Goal: Browse casually: Explore the website without a specific task or goal

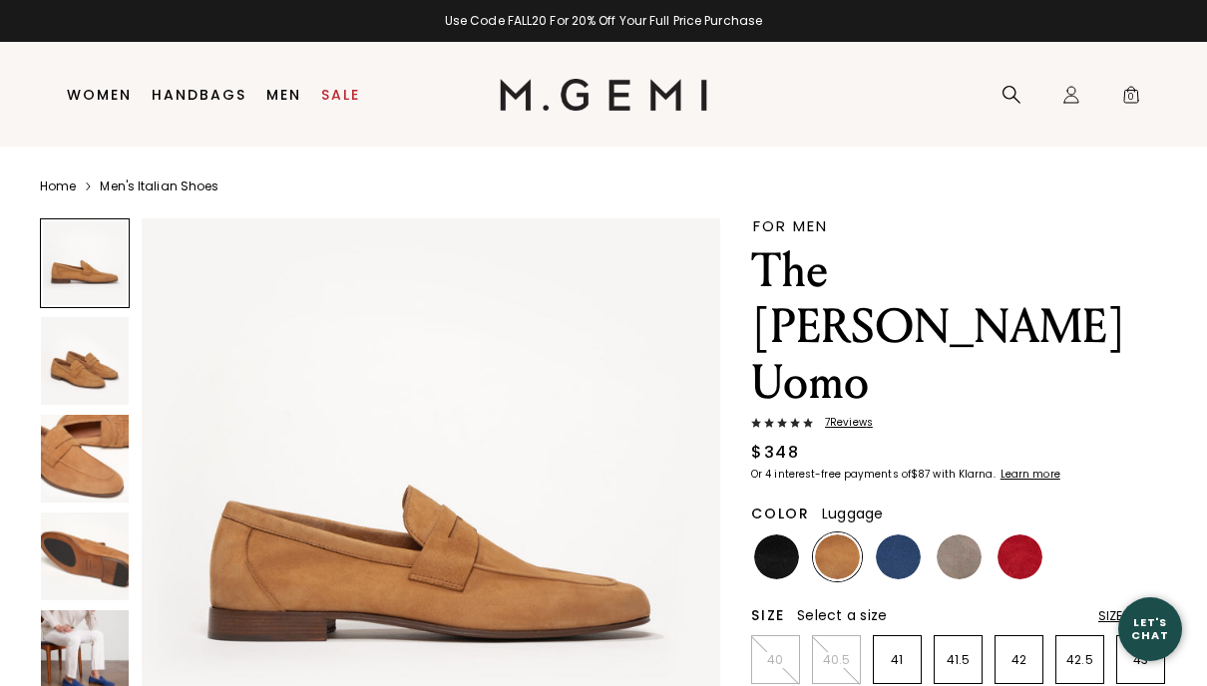
click at [890, 535] on img at bounding box center [898, 557] width 45 height 45
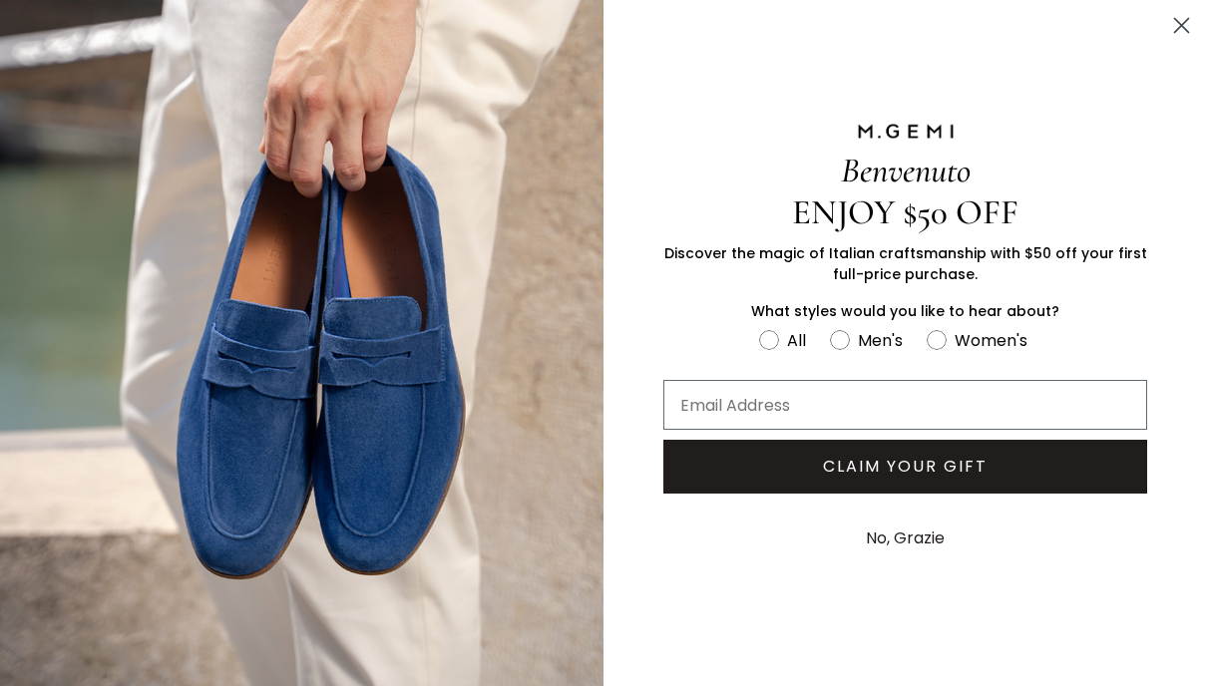
click at [1182, 27] on icon "Close dialog" at bounding box center [1182, 26] width 14 height 14
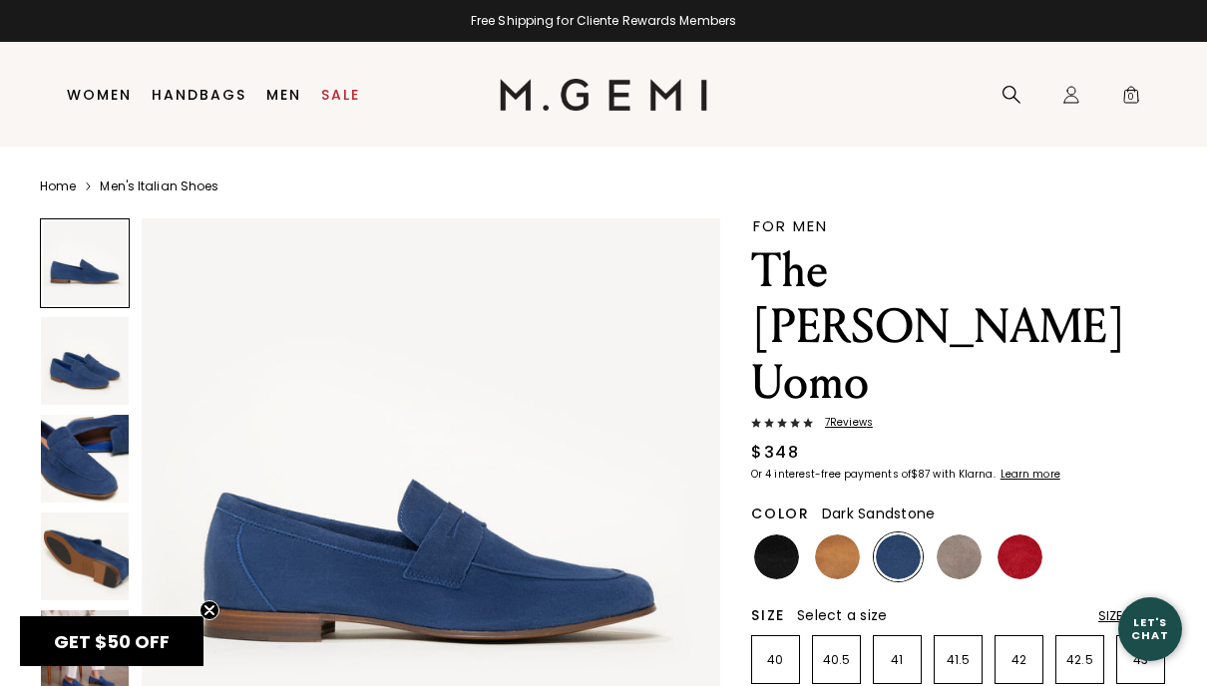
click at [959, 535] on img at bounding box center [959, 557] width 45 height 45
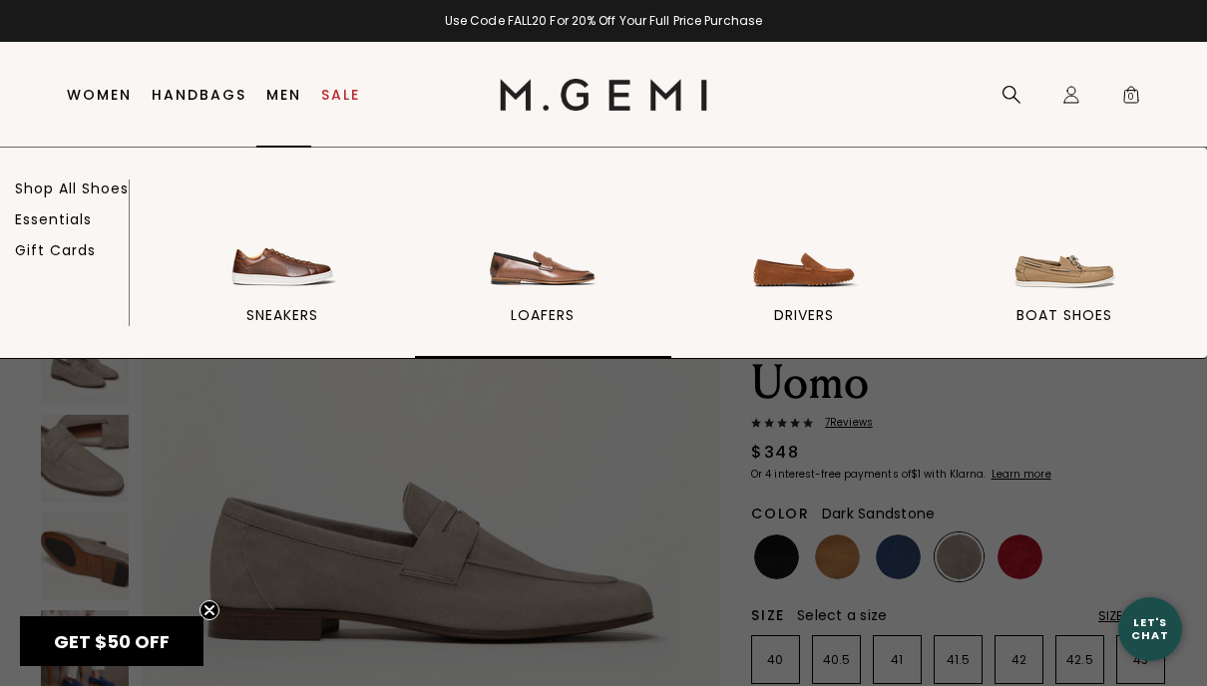
click at [526, 258] on img at bounding box center [543, 241] width 112 height 112
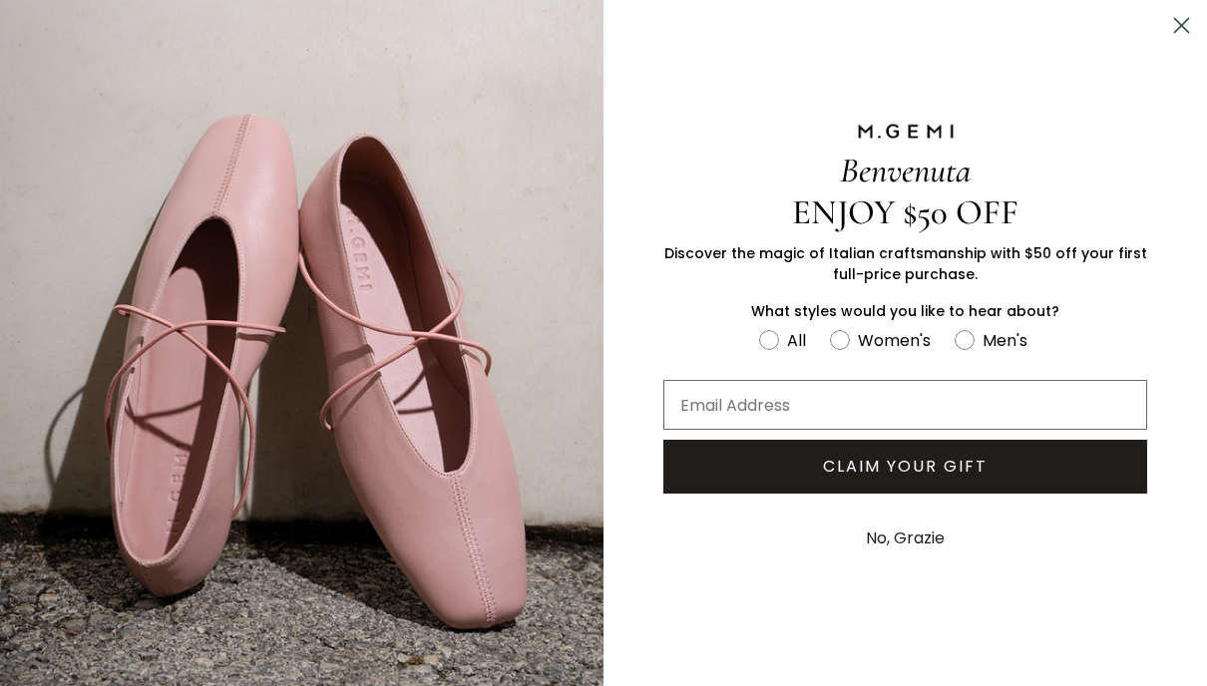
click at [1182, 26] on icon "Close dialog" at bounding box center [1182, 26] width 14 height 14
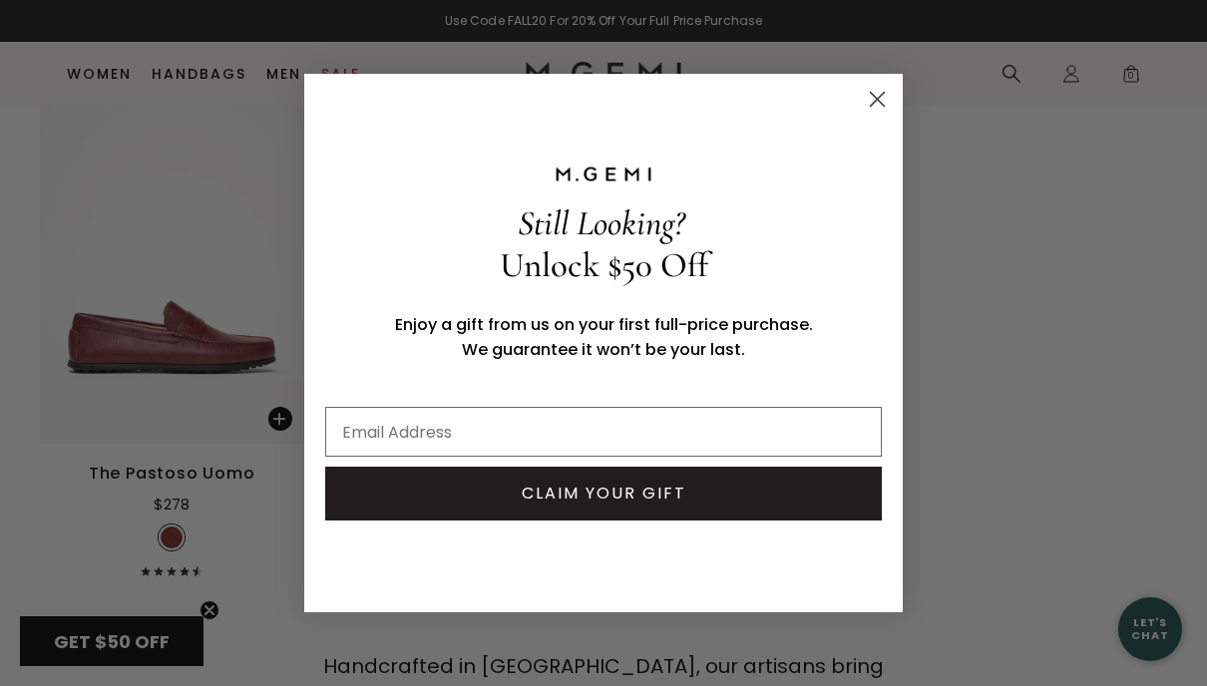
scroll to position [2967, 0]
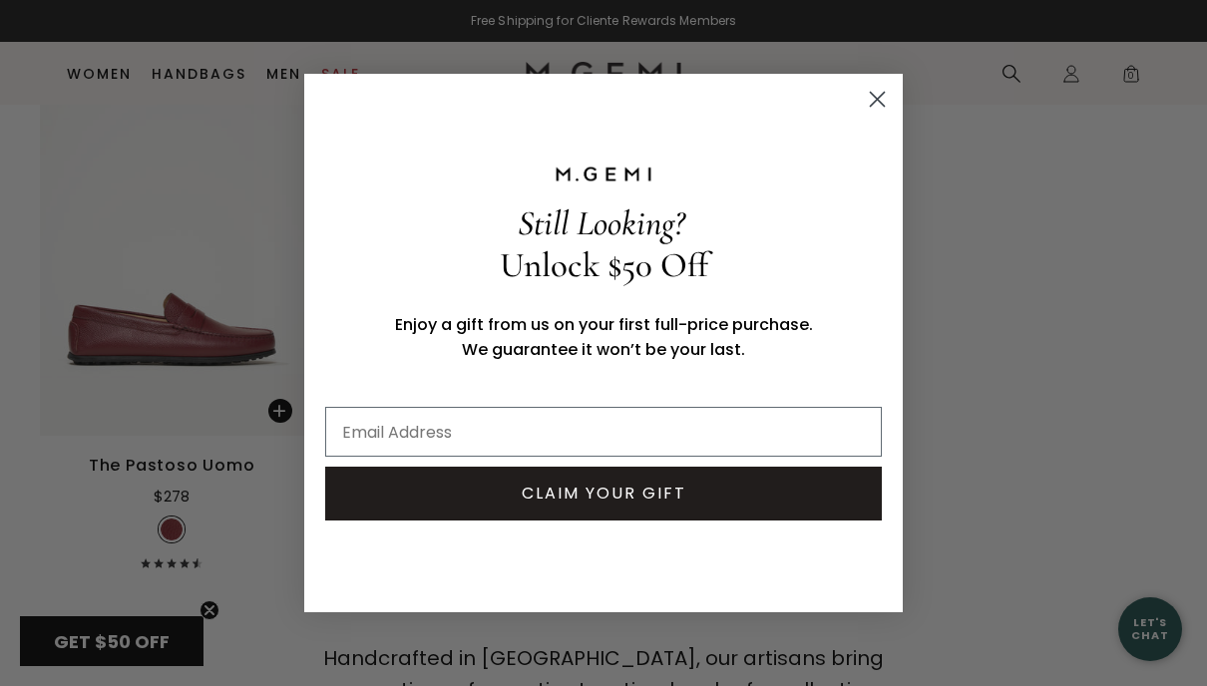
click at [884, 96] on circle "Close dialog" at bounding box center [877, 99] width 33 height 33
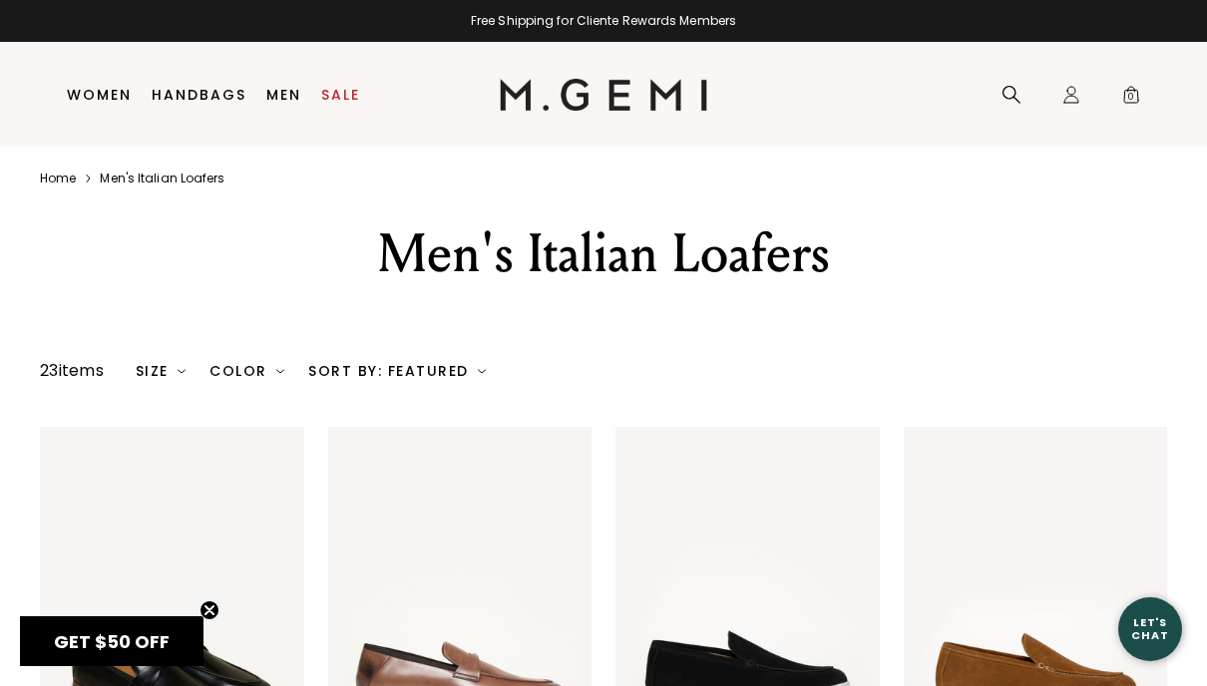
scroll to position [1, 0]
